Goal: Download file/media

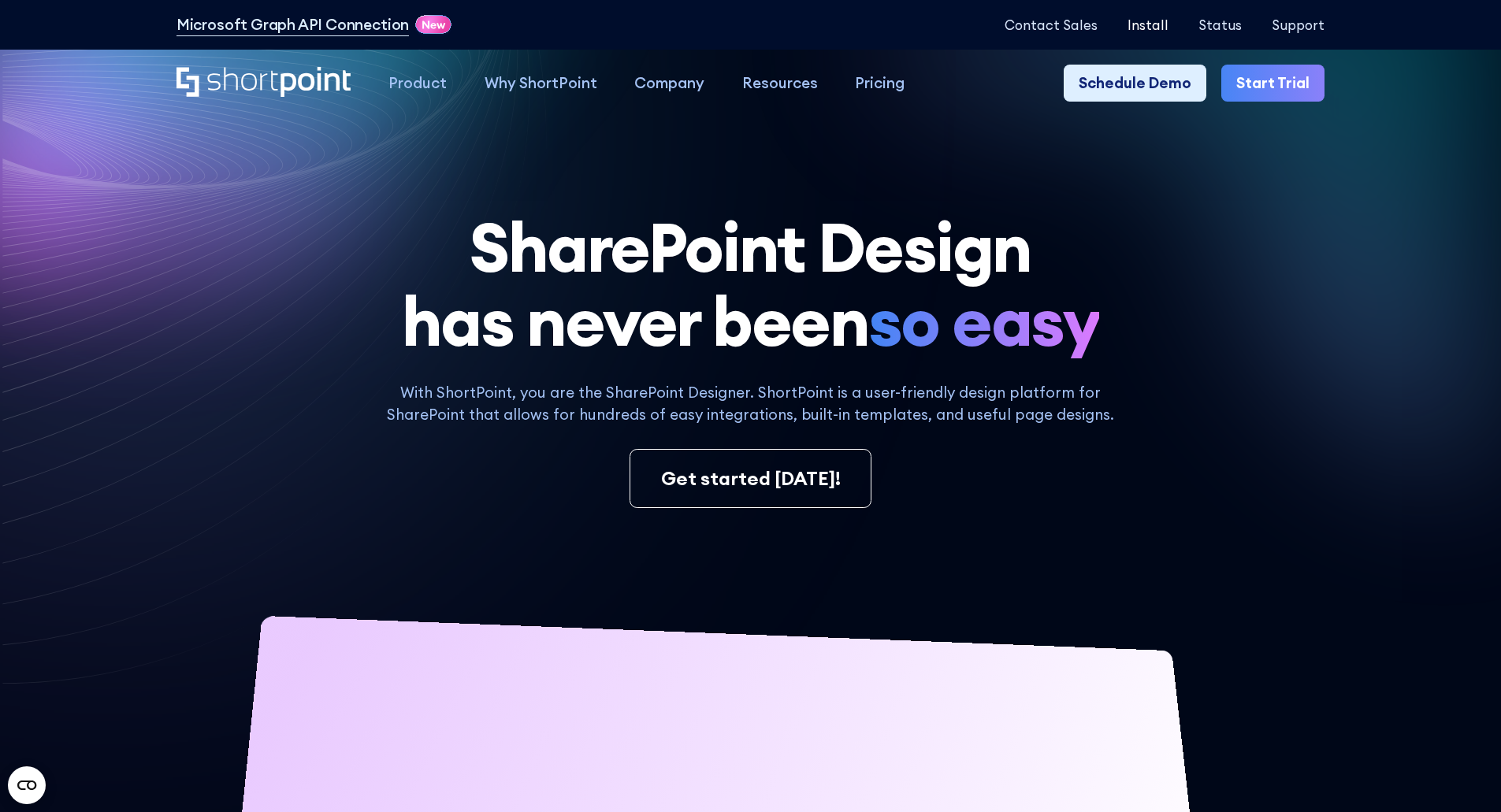
click at [1168, 25] on p "Install" at bounding box center [1148, 25] width 41 height 15
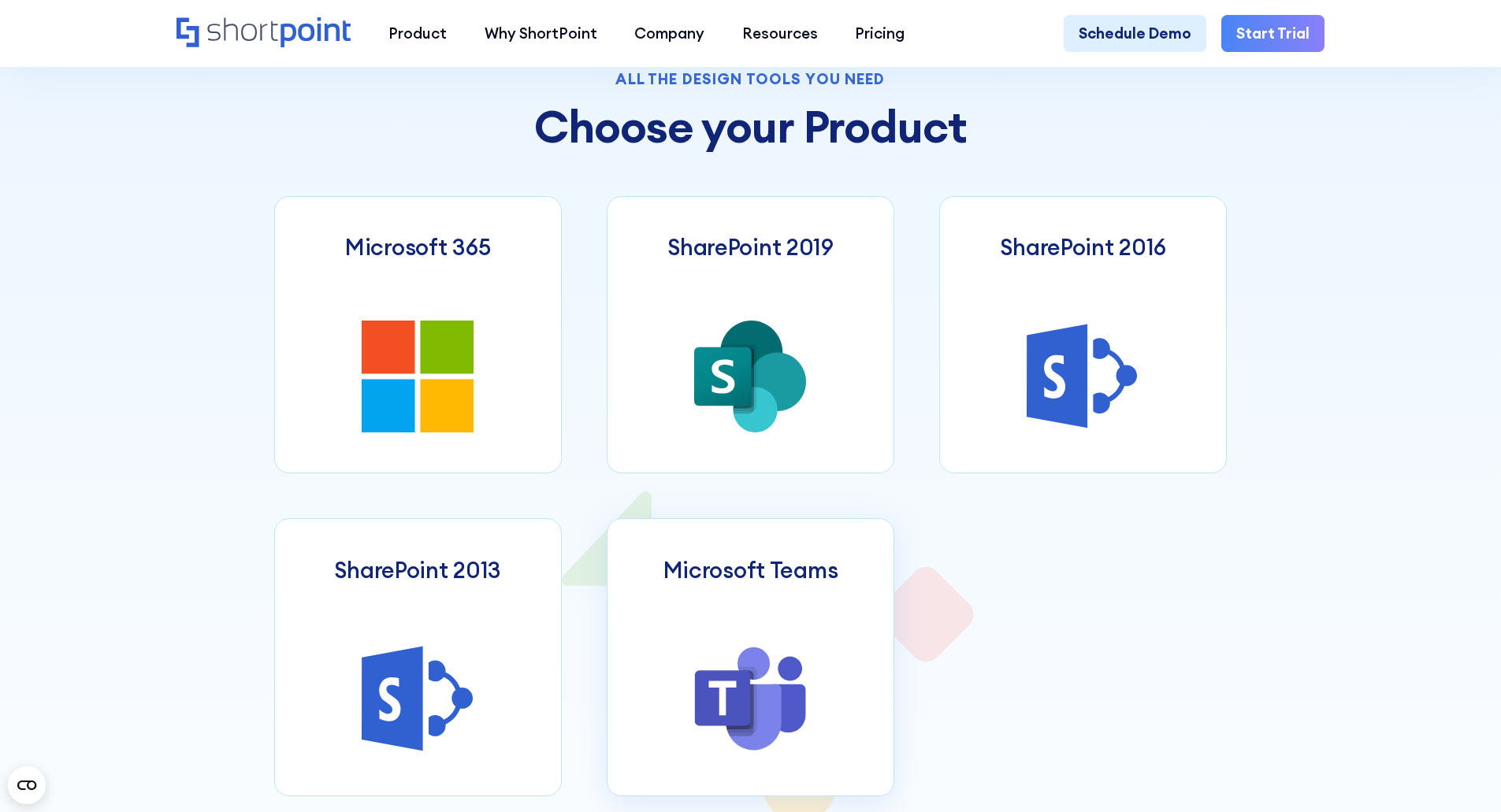
scroll to position [787, 0]
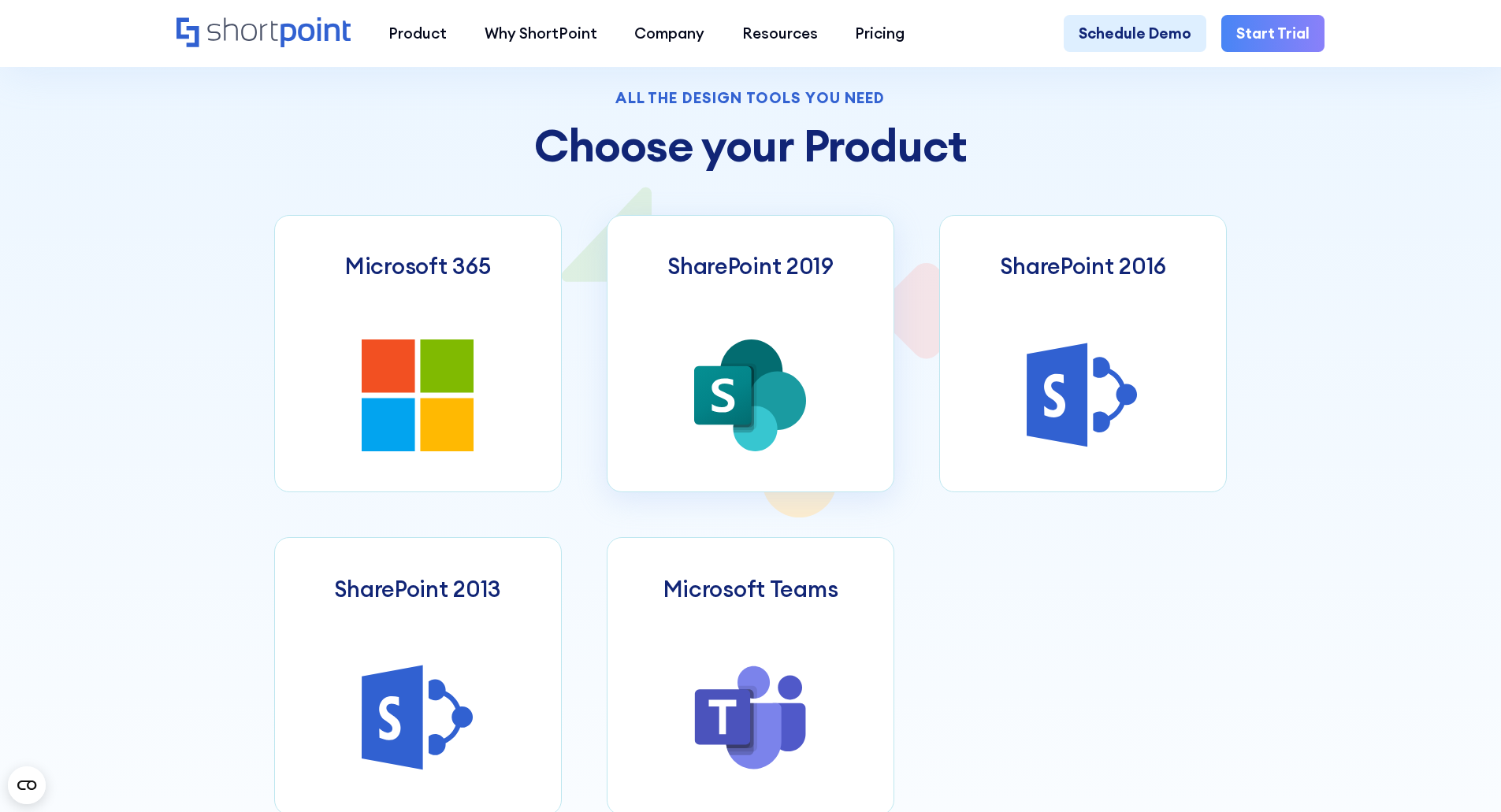
click at [683, 348] on link "SharePoint 2019" at bounding box center [750, 354] width 288 height 278
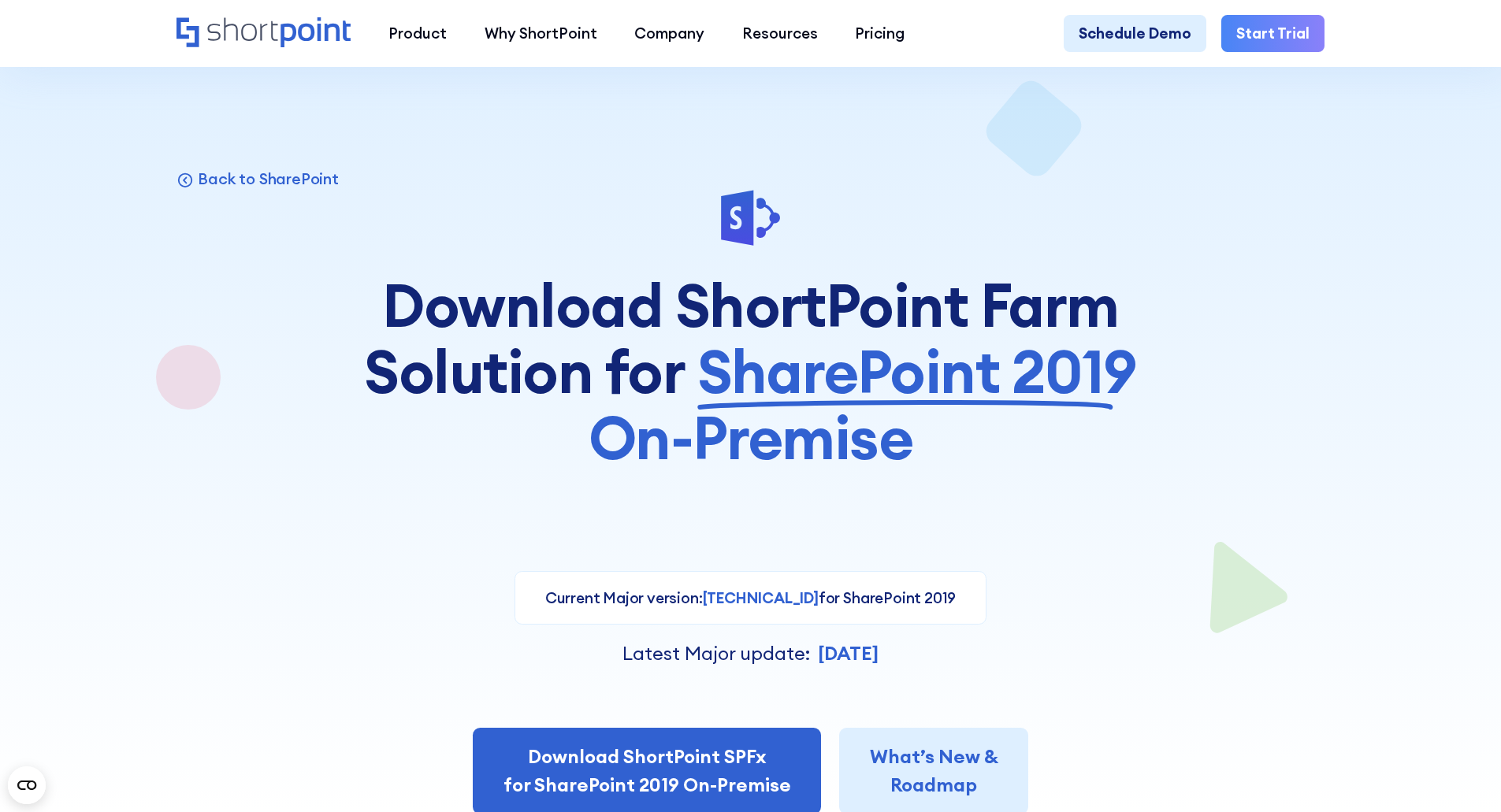
scroll to position [315, 0]
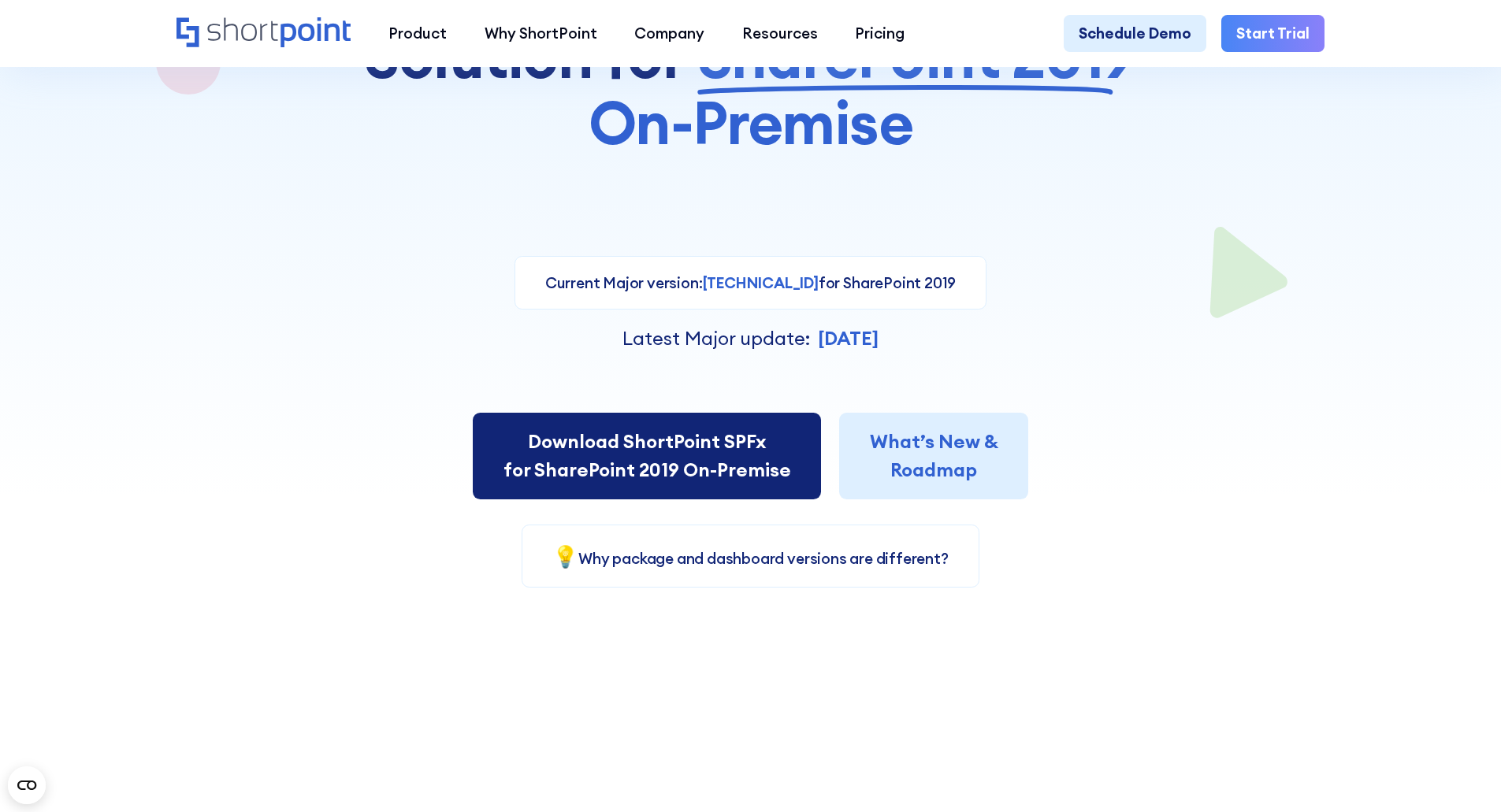
click at [553, 465] on link "Download ShortPoint SPFx for SharePoint 2019 On-Premise" at bounding box center [647, 455] width 347 height 86
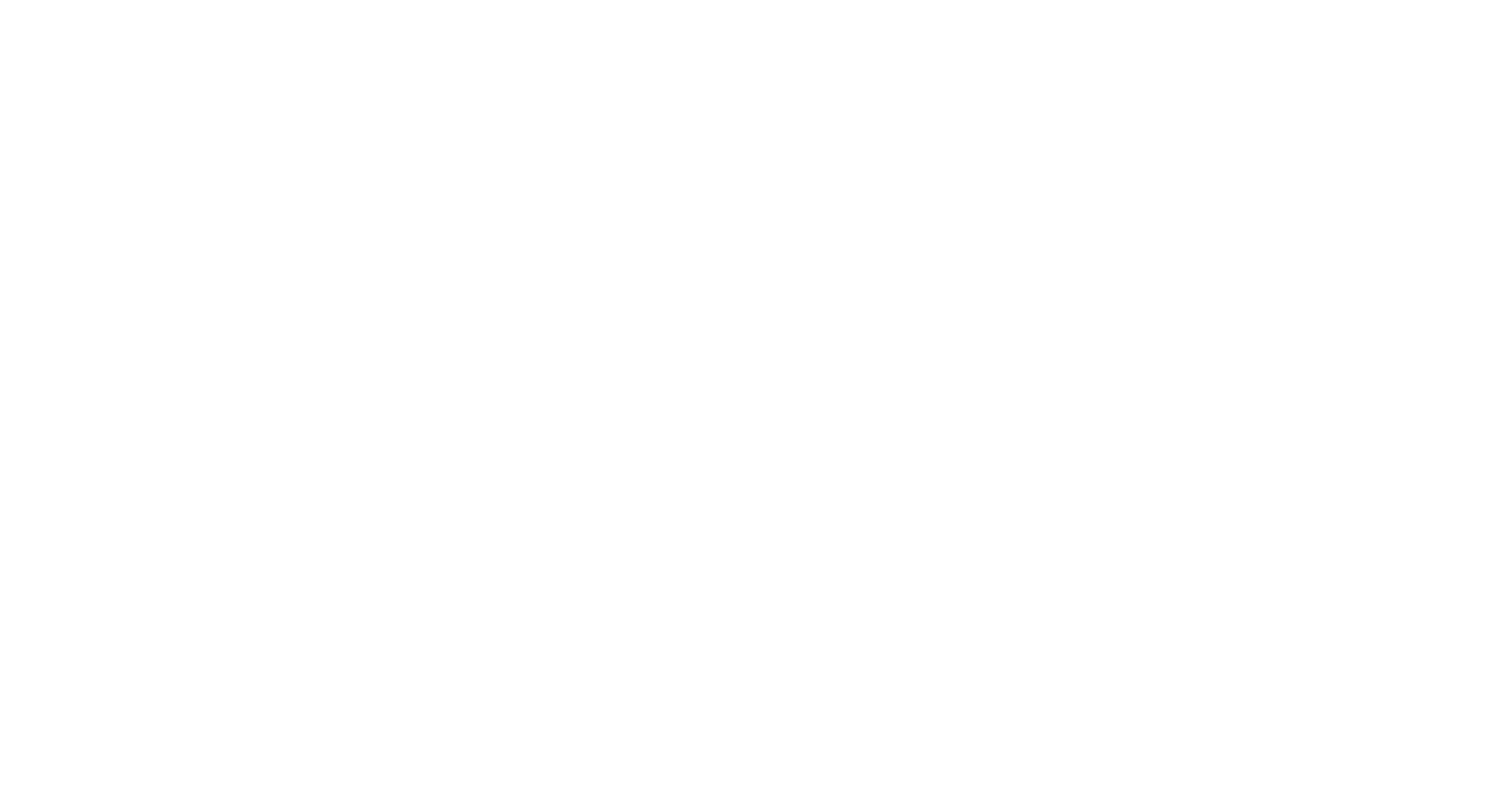
select select "SharePoint SE"
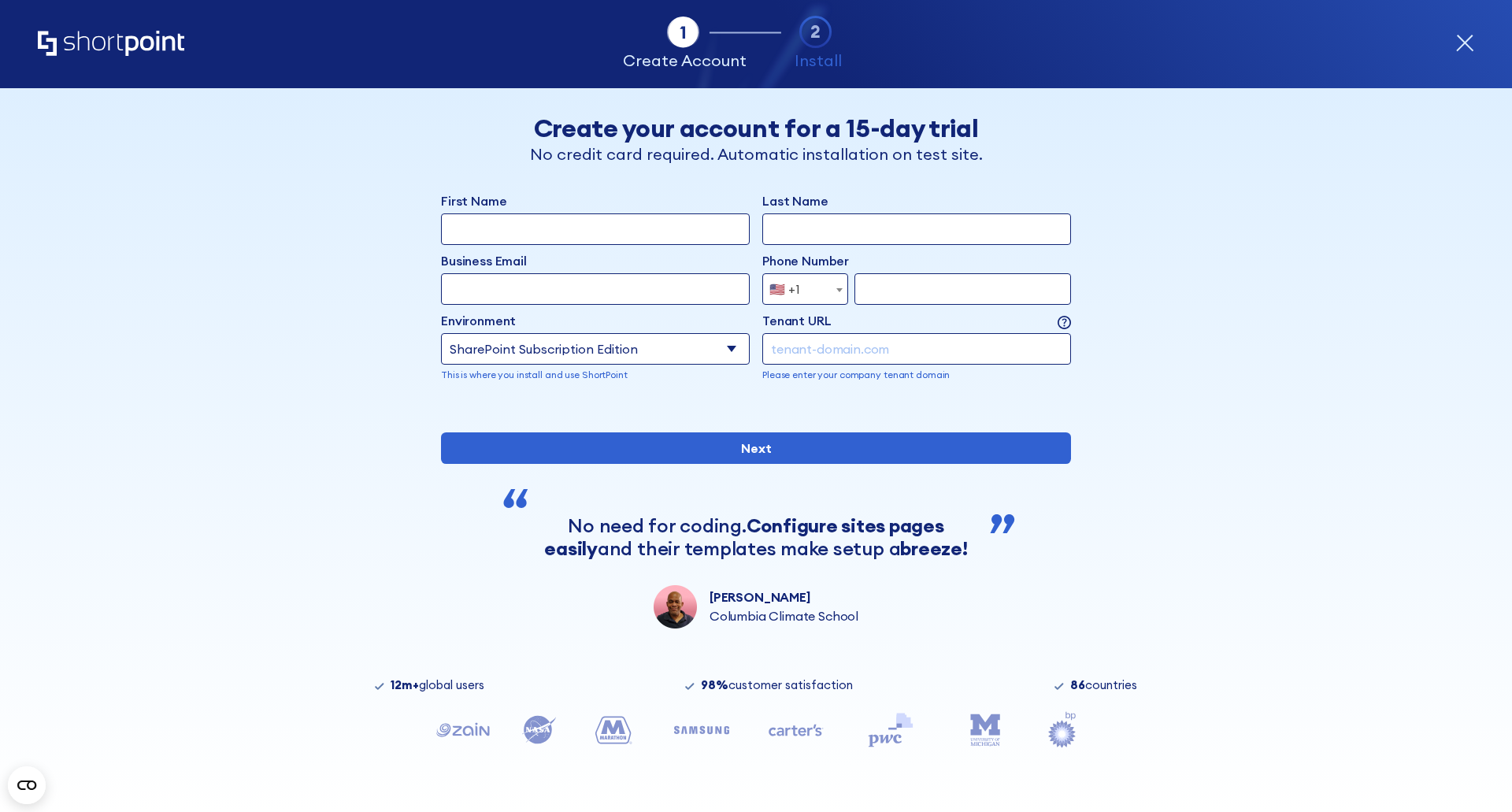
click at [1445, 50] on div "Tab 1 Tab 2 Tab 2 ShortPoint eases the setup and orchestration of Intranets and…" at bounding box center [756, 44] width 1437 height 88
click at [86, 347] on div "Tab 1 Tab 2 Tab 3 Tab 4 Tell us more about you New customer Existing customer B…" at bounding box center [756, 450] width 1512 height 724
click at [1474, 25] on div "Tab 1 Tab 2 Tab 2 ShortPoint eases the setup and orchestration of Intranets and…" at bounding box center [756, 44] width 1512 height 88
click at [1468, 46] on icon "form" at bounding box center [1466, 44] width 16 height 16
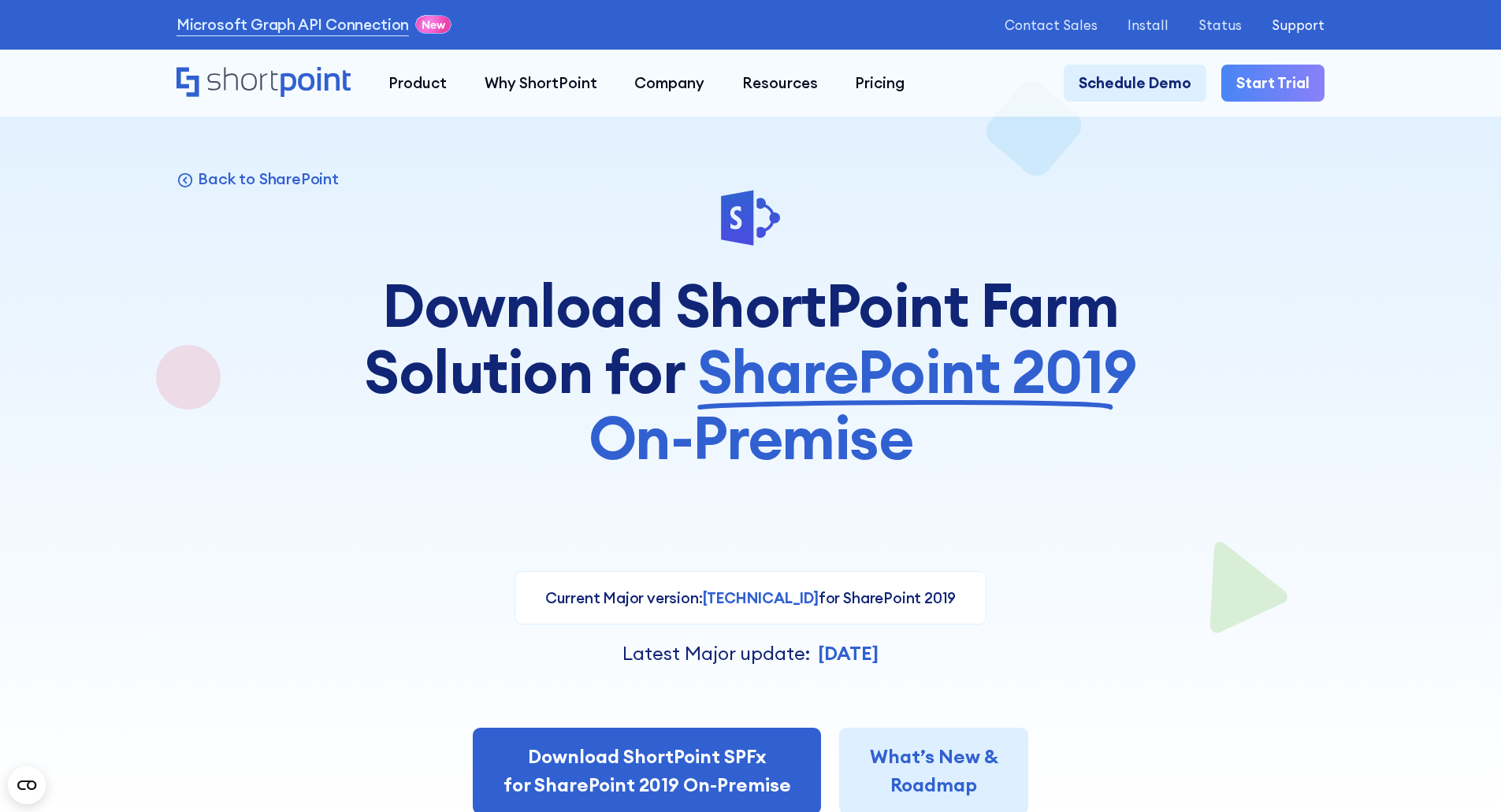
click at [1324, 25] on p "Support" at bounding box center [1298, 25] width 53 height 15
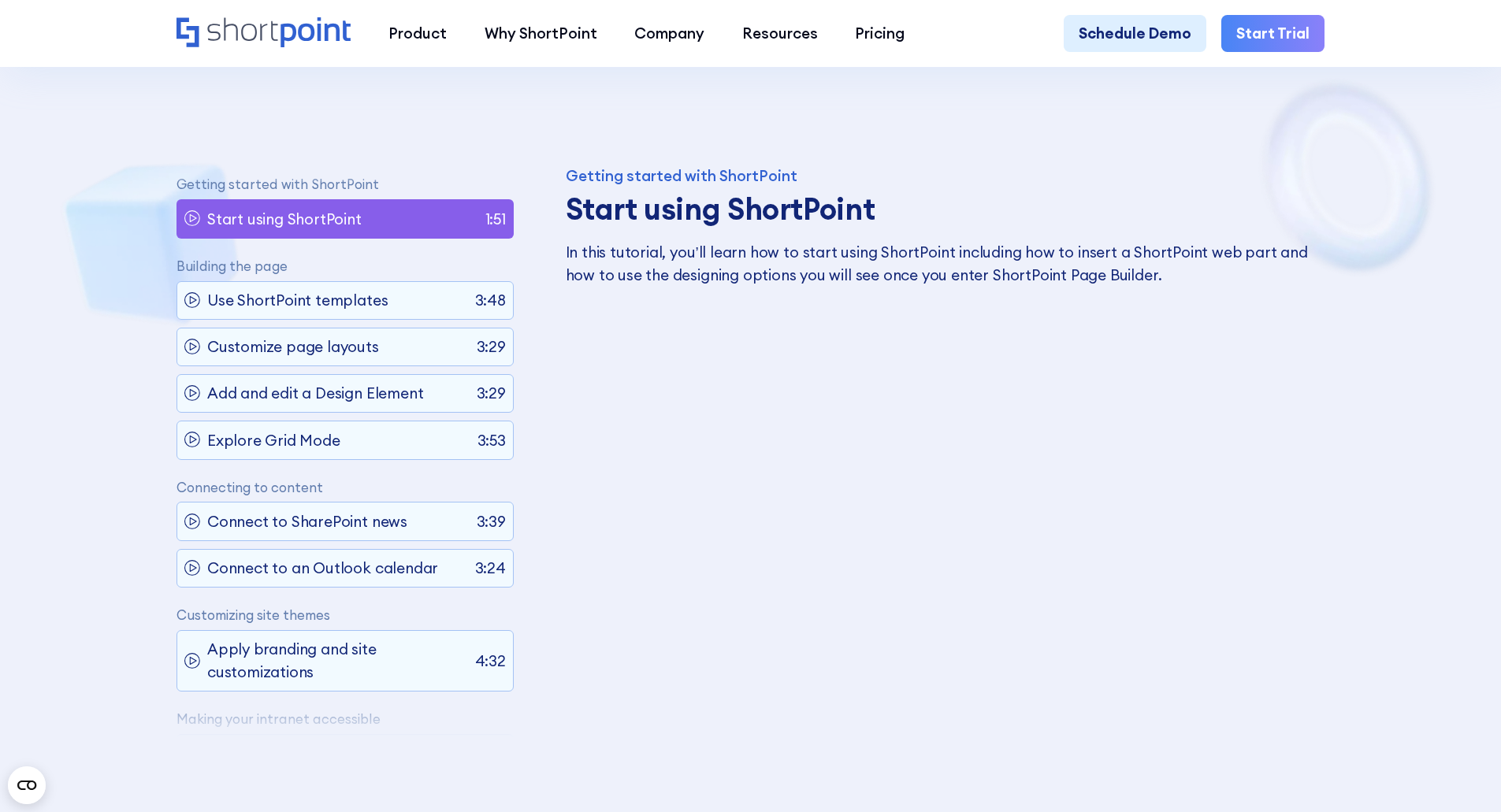
scroll to position [867, 0]
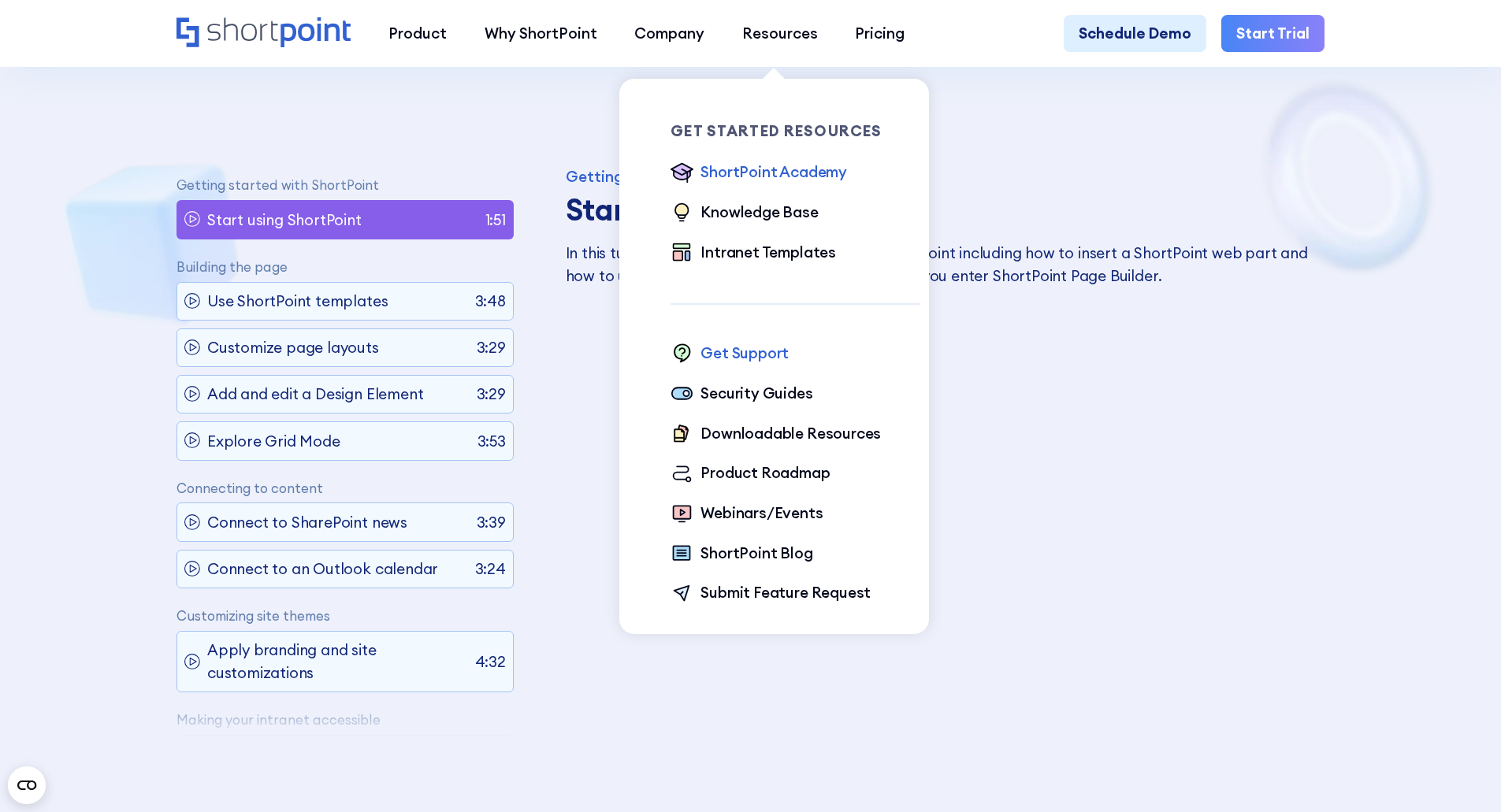
click at [750, 356] on div "Get Support" at bounding box center [744, 353] width 88 height 23
